Goal: Information Seeking & Learning: Learn about a topic

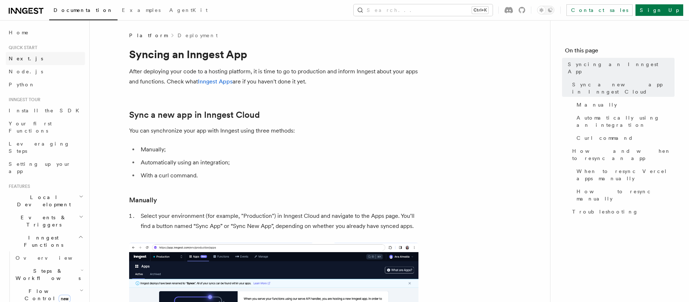
click at [18, 60] on span "Next.js" at bounding box center [26, 59] width 34 height 6
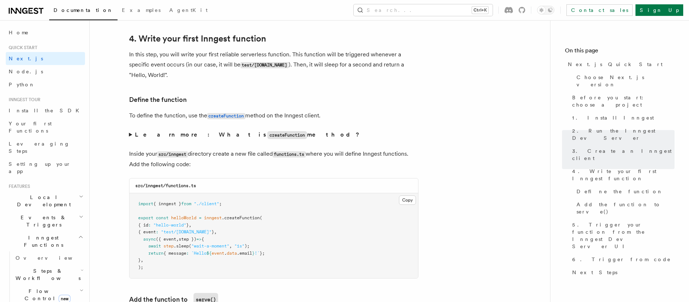
scroll to position [1216, 0]
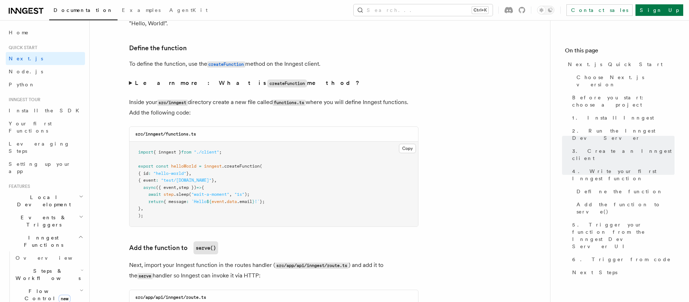
click at [131, 84] on summary "Learn more: What is createFunction method?" at bounding box center [273, 83] width 289 height 10
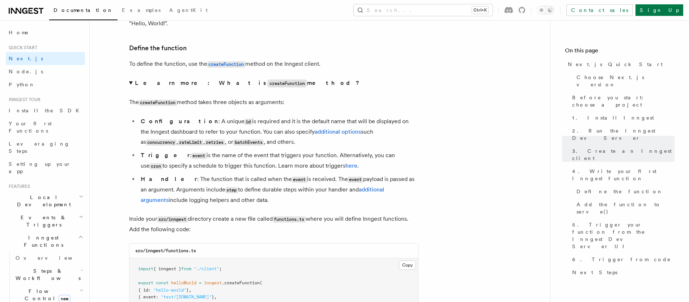
click at [39, 268] on span "Steps & Workflows" at bounding box center [47, 275] width 68 height 14
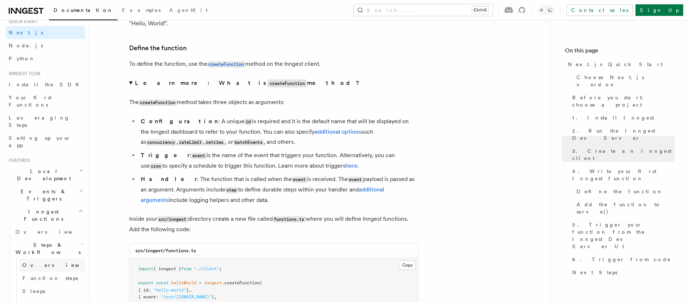
scroll to position [43, 0]
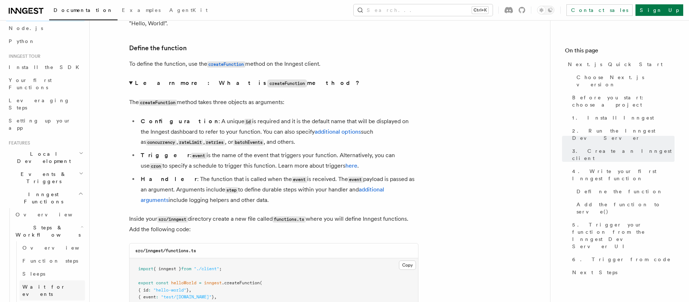
click at [46, 284] on span "Wait for events" at bounding box center [43, 290] width 43 height 13
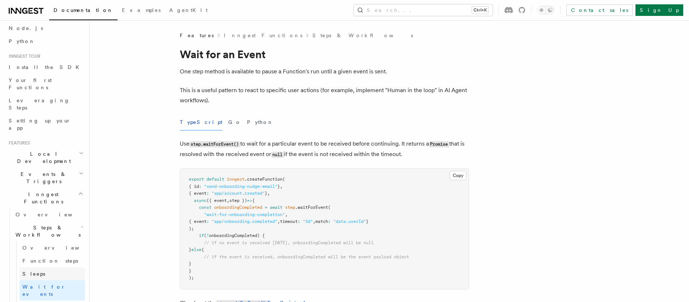
click at [48, 268] on link "Sleeps" at bounding box center [52, 274] width 65 height 13
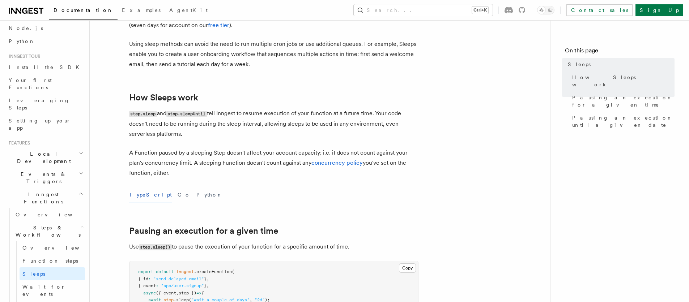
scroll to position [174, 0]
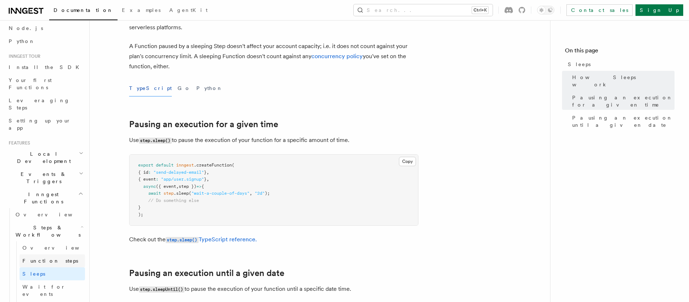
click at [21, 255] on link "Function steps" at bounding box center [52, 261] width 65 height 13
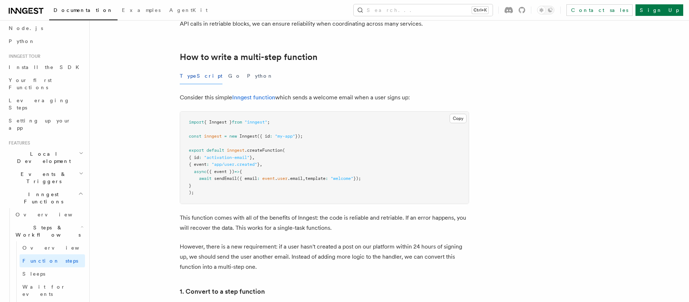
scroll to position [260, 0]
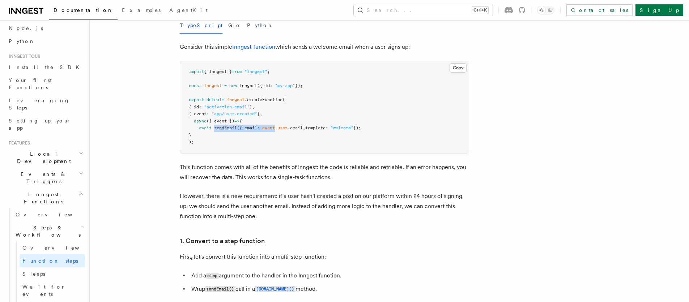
drag, startPoint x: 214, startPoint y: 127, endPoint x: 278, endPoint y: 130, distance: 64.5
click at [278, 130] on span "await sendEmail ({ email : event . user .email , template : "welcome" });" at bounding box center [275, 128] width 172 height 5
click at [282, 136] on pre "import { Inngest } from "inngest" ; const inngest = new Inngest ({ id : "my-app…" at bounding box center [324, 107] width 289 height 92
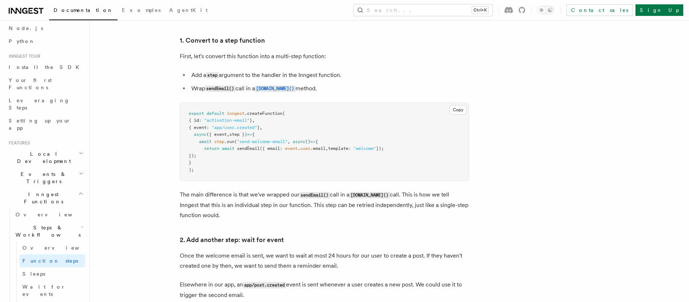
scroll to position [478, 0]
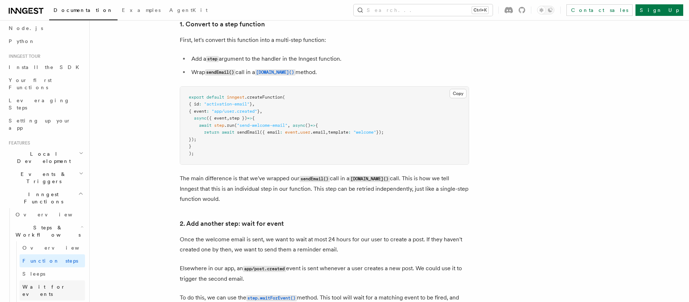
click at [25, 284] on span "Wait for events" at bounding box center [43, 290] width 43 height 13
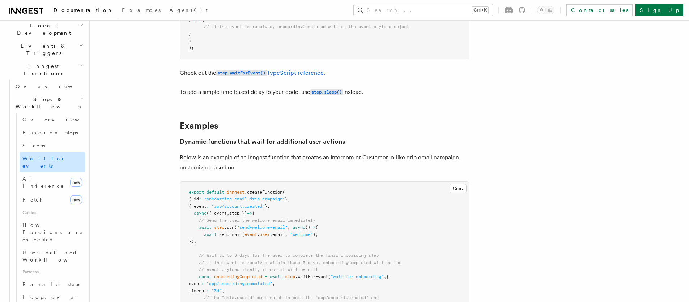
scroll to position [176, 0]
click at [42, 246] on span "User-defined Workflows" at bounding box center [54, 252] width 65 height 13
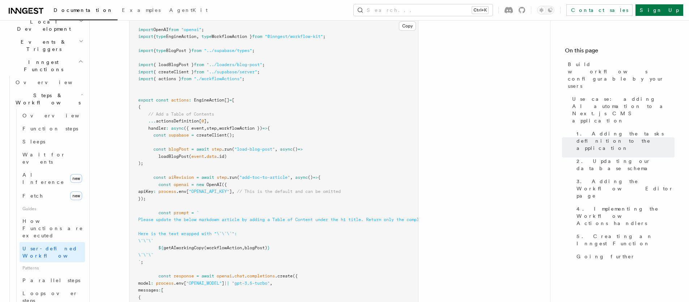
scroll to position [2561, 0]
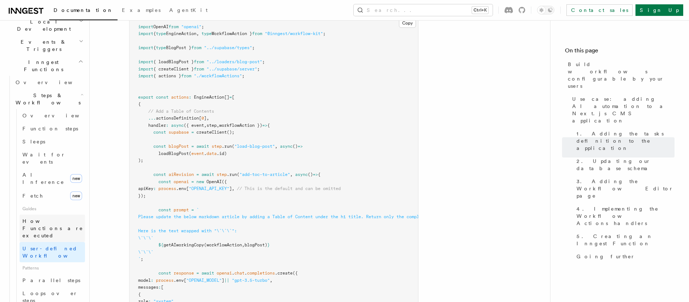
click at [37, 218] on span "How Functions are executed" at bounding box center [53, 229] width 63 height 22
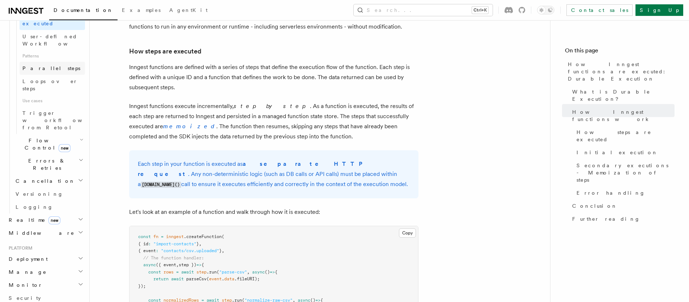
scroll to position [393, 0]
click at [78, 251] on icon "button" at bounding box center [81, 254] width 6 height 6
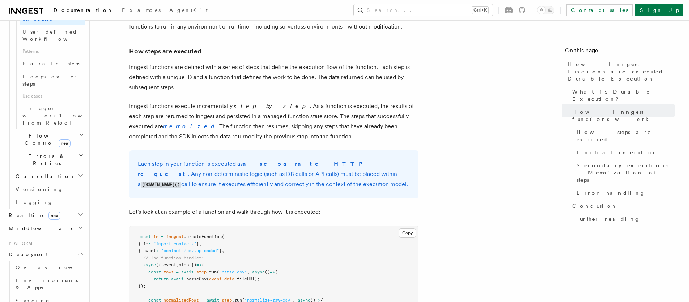
click at [78, 251] on icon "button" at bounding box center [81, 254] width 6 height 6
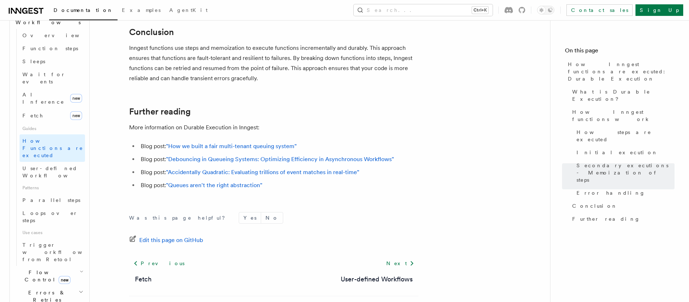
scroll to position [255, 0]
click at [79, 291] on icon "button" at bounding box center [81, 294] width 5 height 6
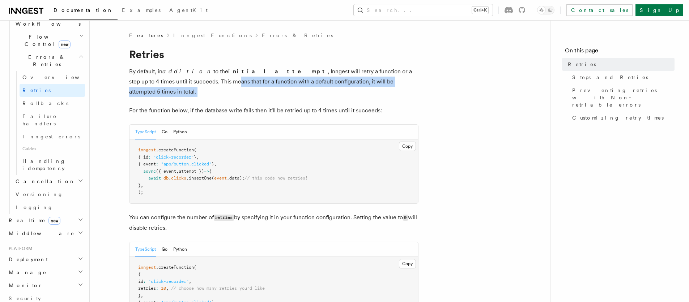
drag, startPoint x: 150, startPoint y: 84, endPoint x: 372, endPoint y: 87, distance: 222.1
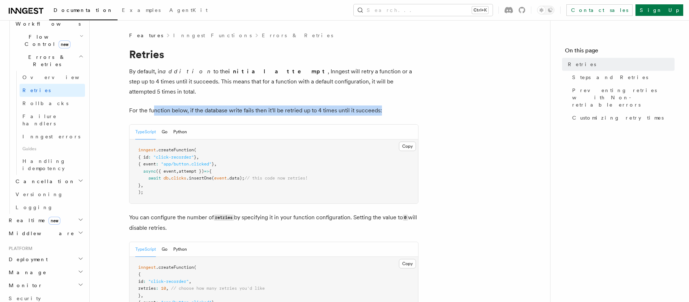
drag, startPoint x: 153, startPoint y: 102, endPoint x: 390, endPoint y: 99, distance: 236.2
click at [390, 106] on p "For the function below, if the database write fails then it'll be retried up to…" at bounding box center [273, 111] width 289 height 10
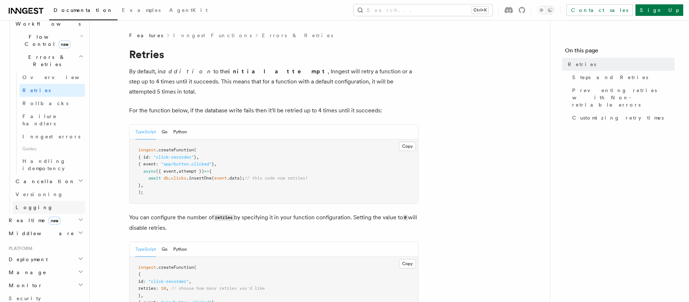
scroll to position [168, 0]
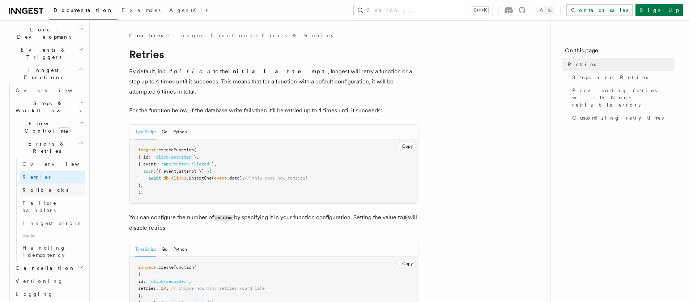
click at [44, 187] on span "Rollbacks" at bounding box center [45, 190] width 46 height 6
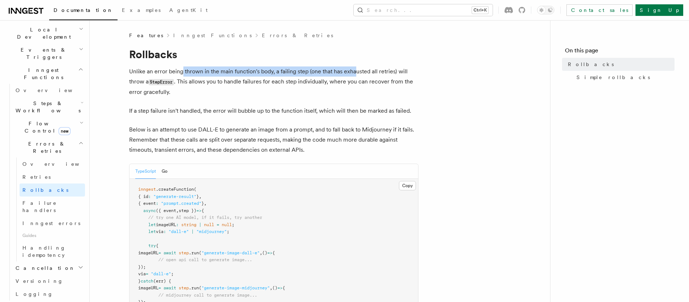
drag, startPoint x: 181, startPoint y: 73, endPoint x: 356, endPoint y: 71, distance: 175.5
click at [356, 71] on p "Unlike an error being thrown in the main function's body, a failing step (one t…" at bounding box center [273, 82] width 289 height 31
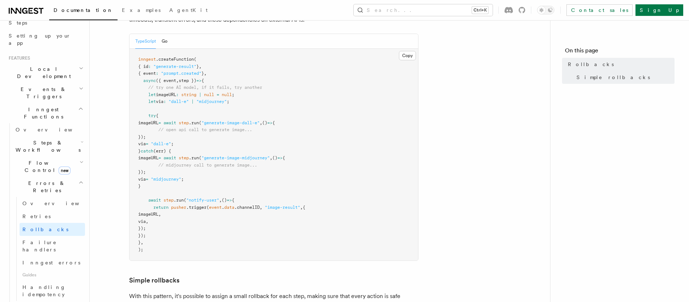
scroll to position [81, 0]
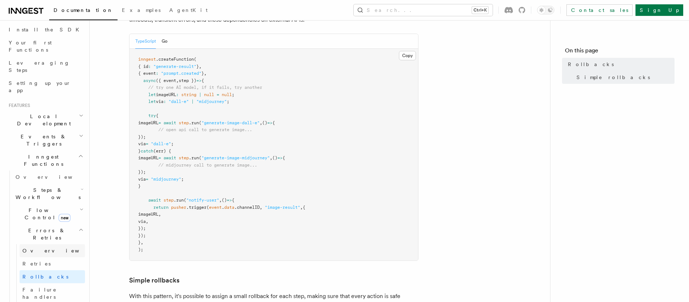
click at [45, 245] on link "Overview" at bounding box center [52, 251] width 65 height 13
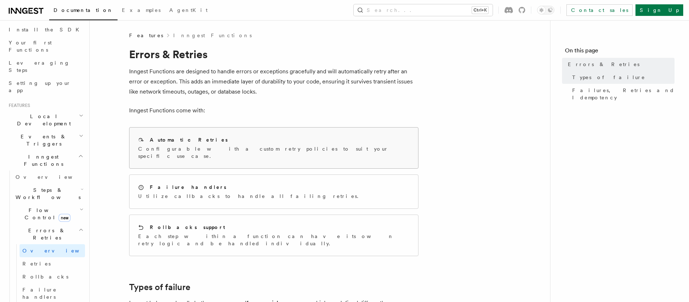
click at [263, 154] on div "Automatic Retries Configurable with a custom retry policies to suit your specif…" at bounding box center [274, 148] width 289 height 41
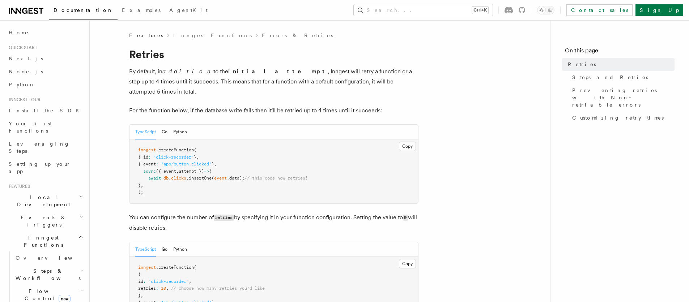
click at [78, 234] on icon "button" at bounding box center [80, 237] width 5 height 6
click at [67, 211] on h2 "Events & Triggers" at bounding box center [45, 221] width 79 height 20
click at [79, 214] on icon "button" at bounding box center [81, 217] width 5 height 6
click at [80, 196] on icon "button" at bounding box center [81, 196] width 3 height 1
click at [79, 194] on icon "button" at bounding box center [81, 197] width 5 height 6
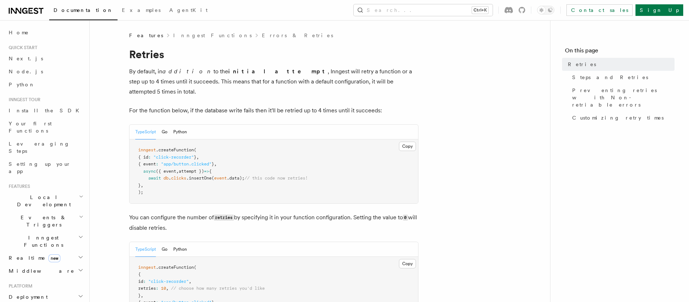
click at [78, 234] on icon "button" at bounding box center [80, 237] width 5 height 6
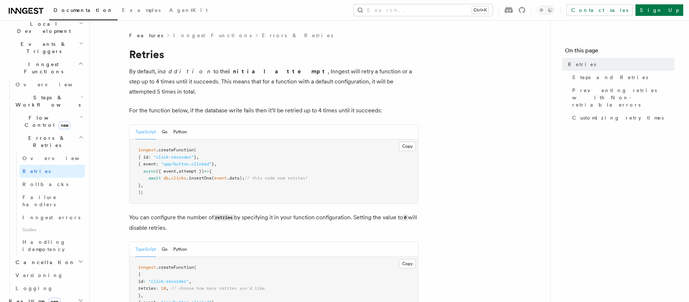
click at [79, 135] on icon "button" at bounding box center [81, 138] width 5 height 6
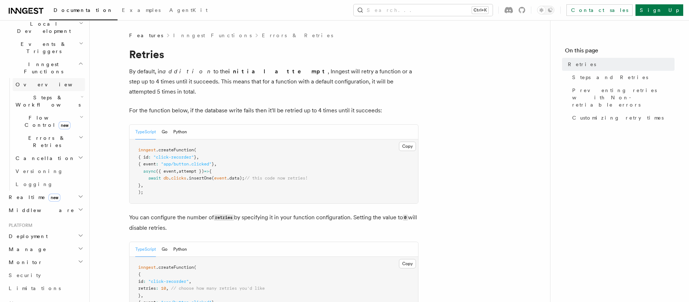
click at [60, 78] on link "Overview" at bounding box center [49, 84] width 72 height 13
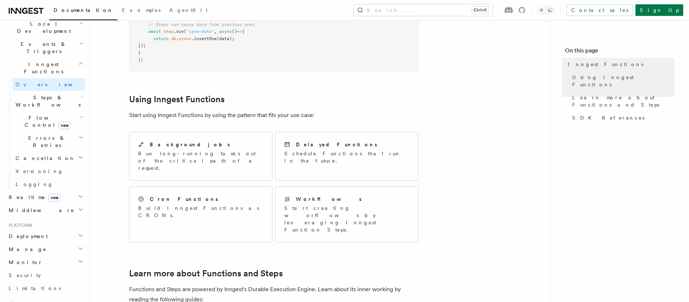
scroll to position [304, 0]
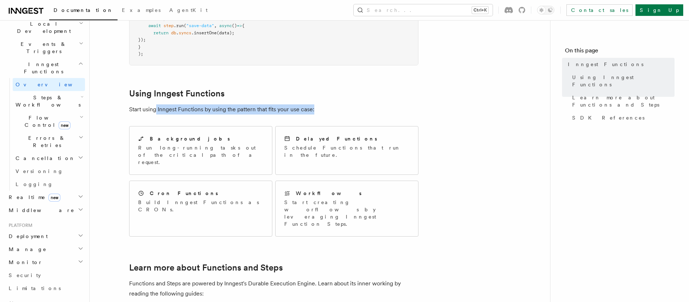
drag, startPoint x: 156, startPoint y: 80, endPoint x: 327, endPoint y: 80, distance: 171.1
click at [327, 105] on p "Start using Inngest Functions by using the pattern that fits your use case:" at bounding box center [273, 110] width 289 height 10
click at [188, 144] on p "Run long-running tasks out of the critical path of a request." at bounding box center [200, 155] width 125 height 22
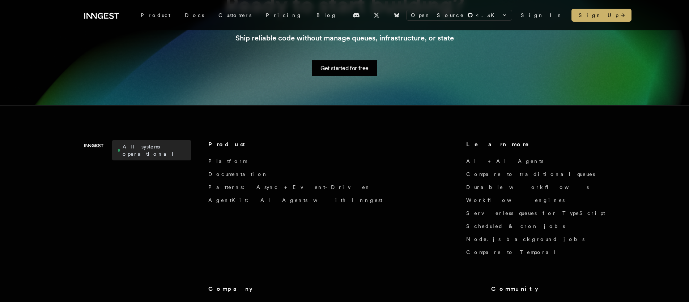
scroll to position [97, 0]
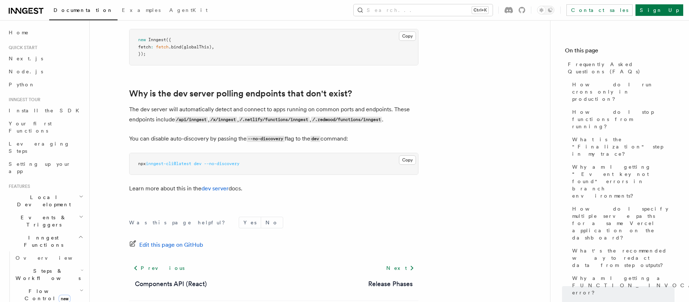
scroll to position [1381, 0]
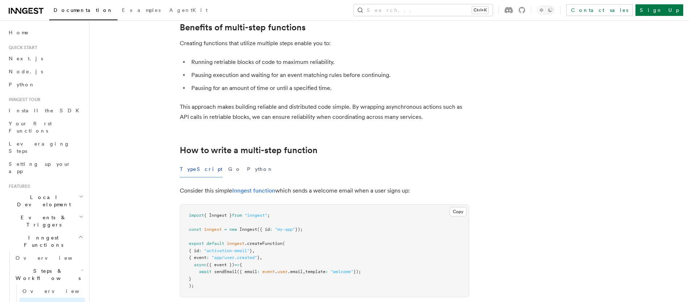
scroll to position [87, 0]
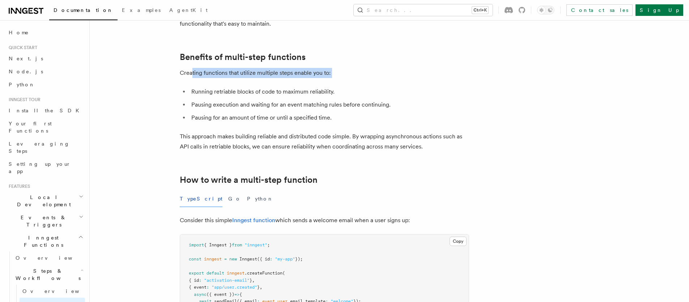
drag, startPoint x: 191, startPoint y: 75, endPoint x: 376, endPoint y: 82, distance: 185.0
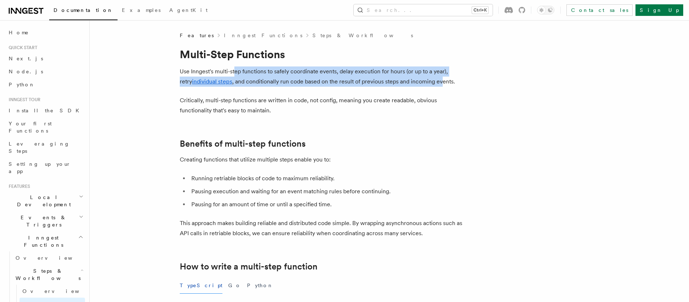
drag, startPoint x: 234, startPoint y: 71, endPoint x: 429, endPoint y: 81, distance: 196.0
click at [429, 81] on p "Use Inngest's multi-step functions to safely coordinate events, delay execution…" at bounding box center [324, 77] width 289 height 20
click at [383, 77] on p "Use Inngest's multi-step functions to safely coordinate events, delay execution…" at bounding box center [324, 77] width 289 height 20
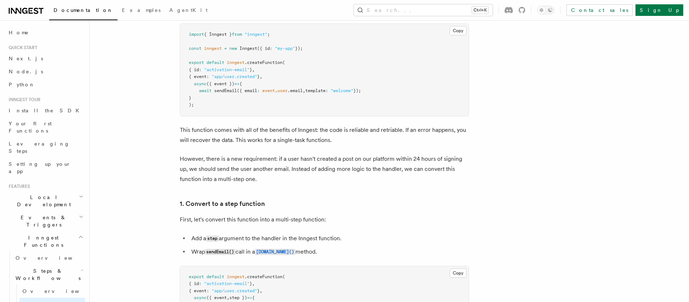
scroll to position [304, 0]
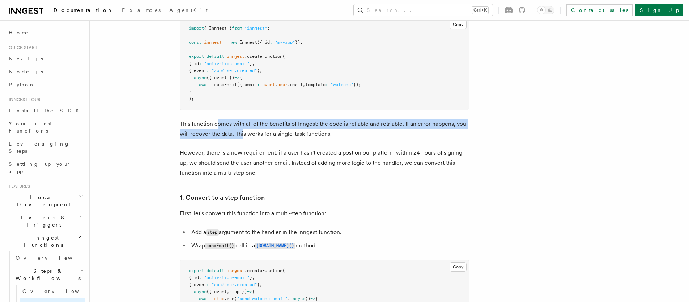
drag, startPoint x: 218, startPoint y: 126, endPoint x: 243, endPoint y: 130, distance: 25.7
click at [243, 130] on p "This function comes with all of the benefits of Inngest: the code is reliable a…" at bounding box center [324, 129] width 289 height 20
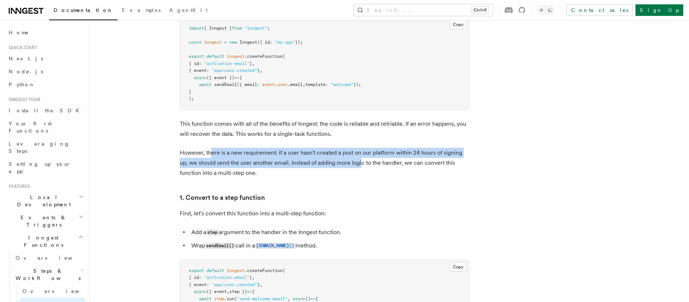
drag, startPoint x: 211, startPoint y: 149, endPoint x: 352, endPoint y: 158, distance: 140.7
click at [352, 158] on p "However, there is a new requirement: if a user hasn't created a post on our pla…" at bounding box center [324, 163] width 289 height 30
click at [350, 154] on p "However, there is a new requirement: if a user hasn't created a post on our pla…" at bounding box center [324, 163] width 289 height 30
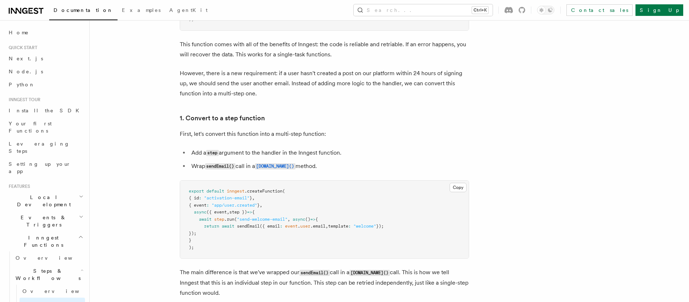
scroll to position [347, 0]
